Goal: Task Accomplishment & Management: Use online tool/utility

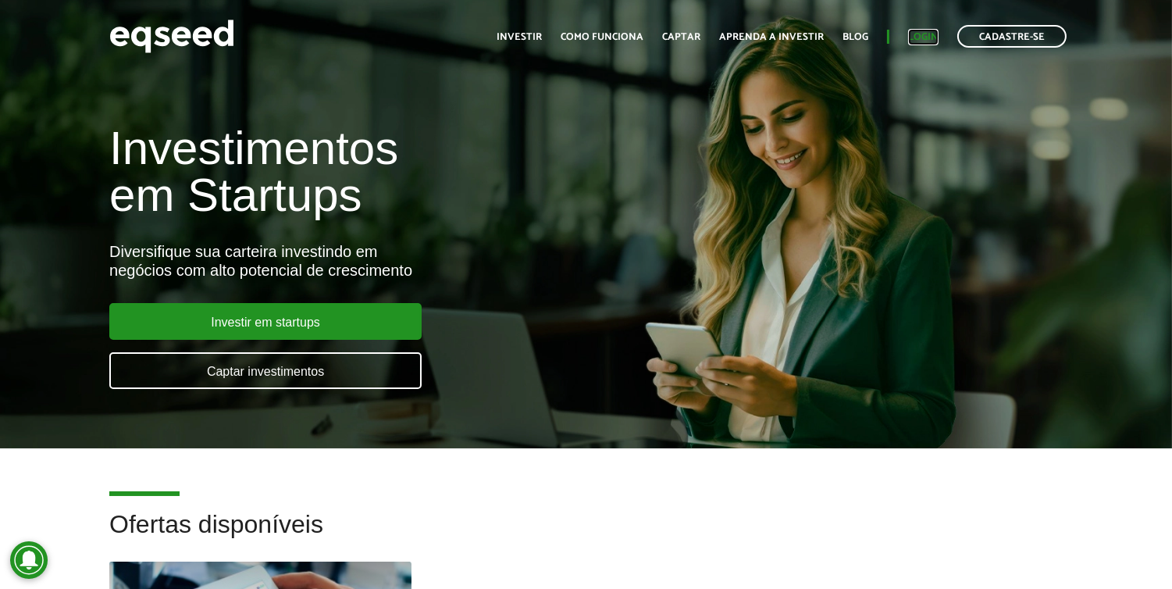
click at [934, 37] on link "Login" at bounding box center [923, 37] width 30 height 10
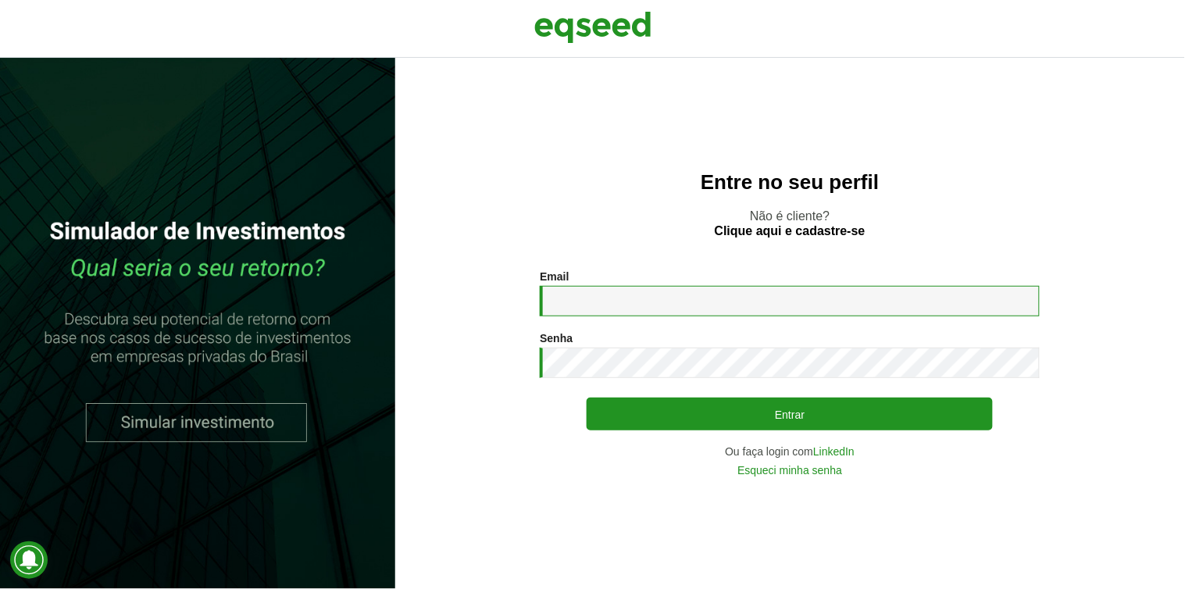
click at [607, 302] on input "Email *" at bounding box center [790, 301] width 500 height 30
type input "**********"
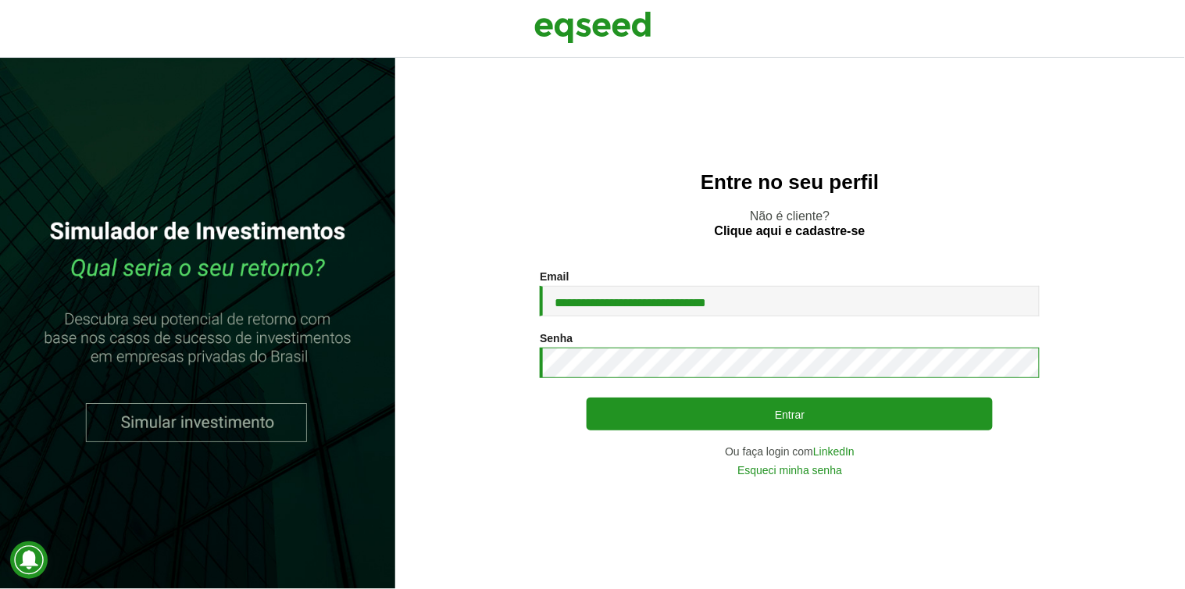
click at [587, 398] on button "Entrar" at bounding box center [790, 414] width 406 height 33
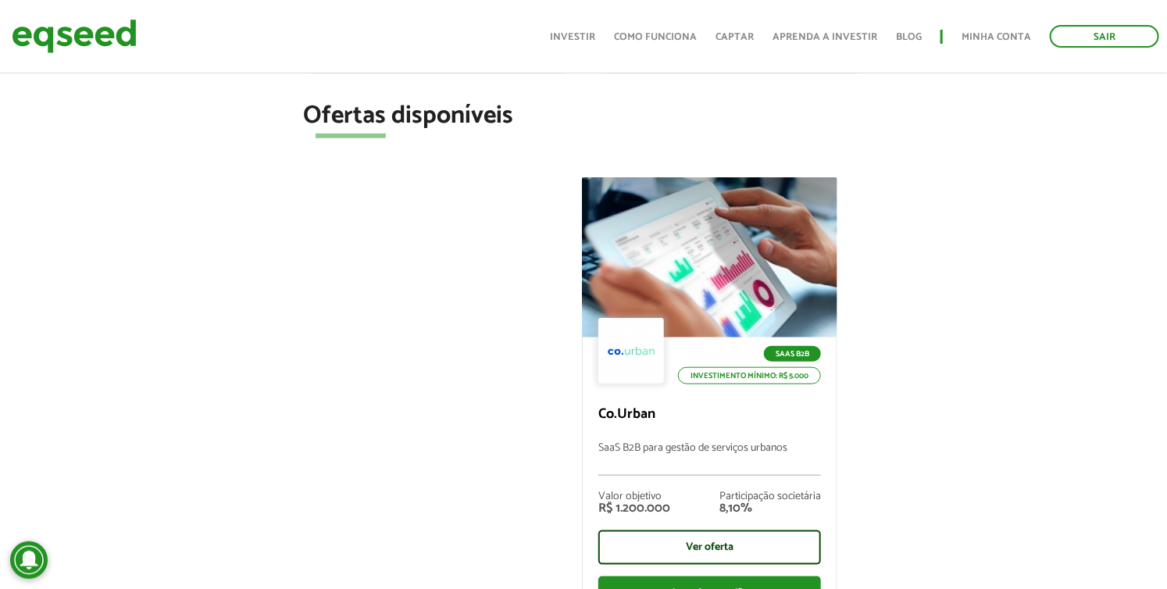
scroll to position [572, 0]
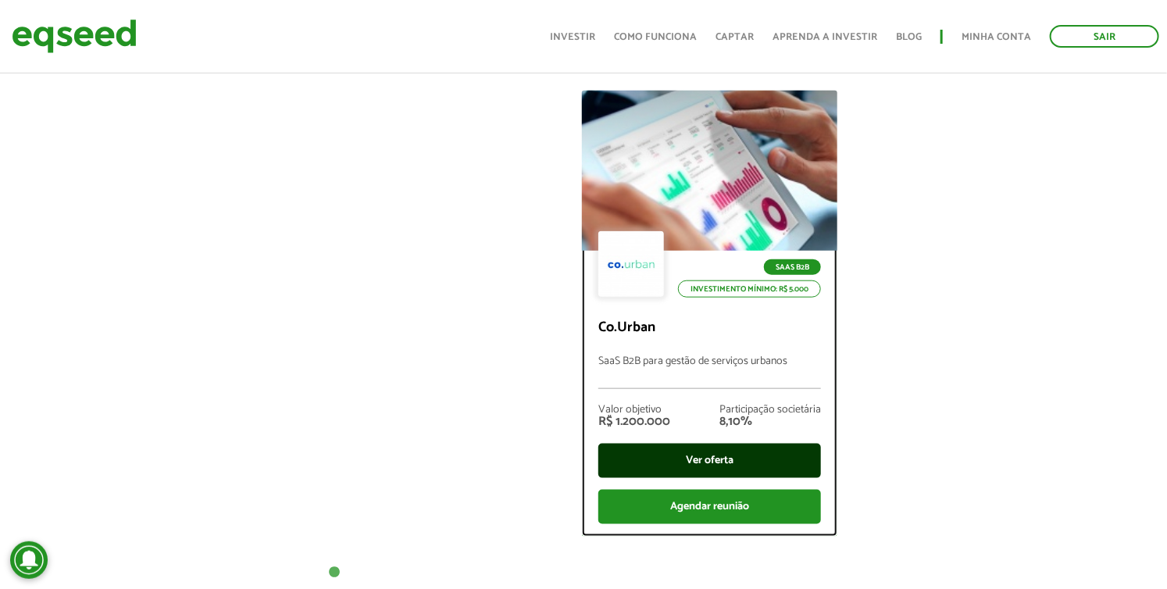
click at [712, 461] on div "Ver oferta" at bounding box center [709, 461] width 223 height 34
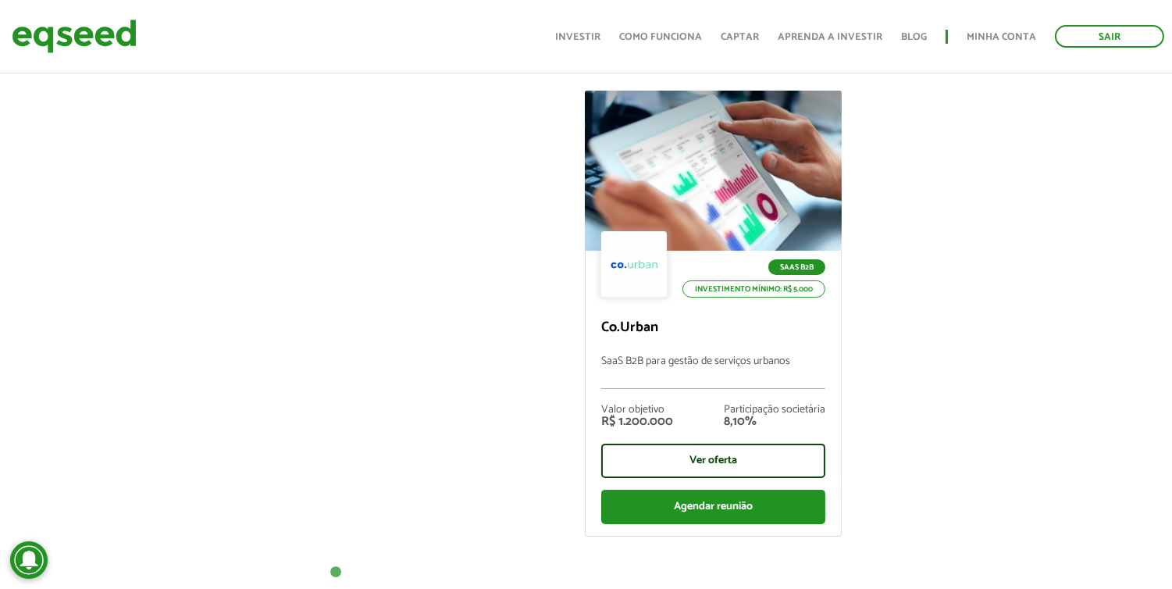
scroll to position [51, 0]
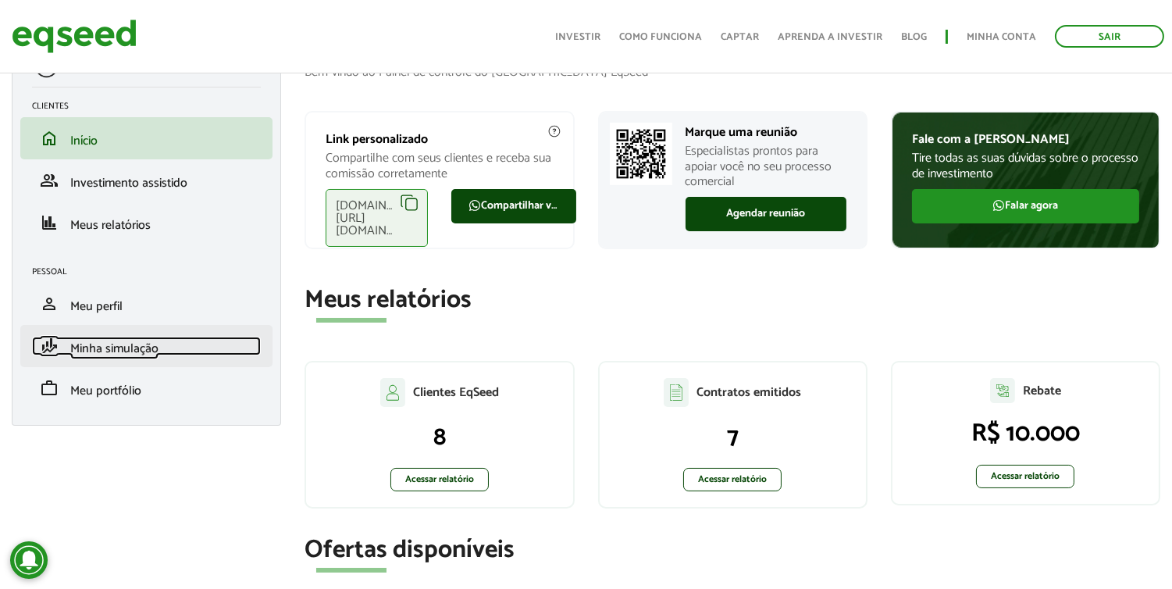
click at [128, 350] on span "Minha simulação" at bounding box center [114, 348] width 88 height 21
